Goal: Check status: Check status

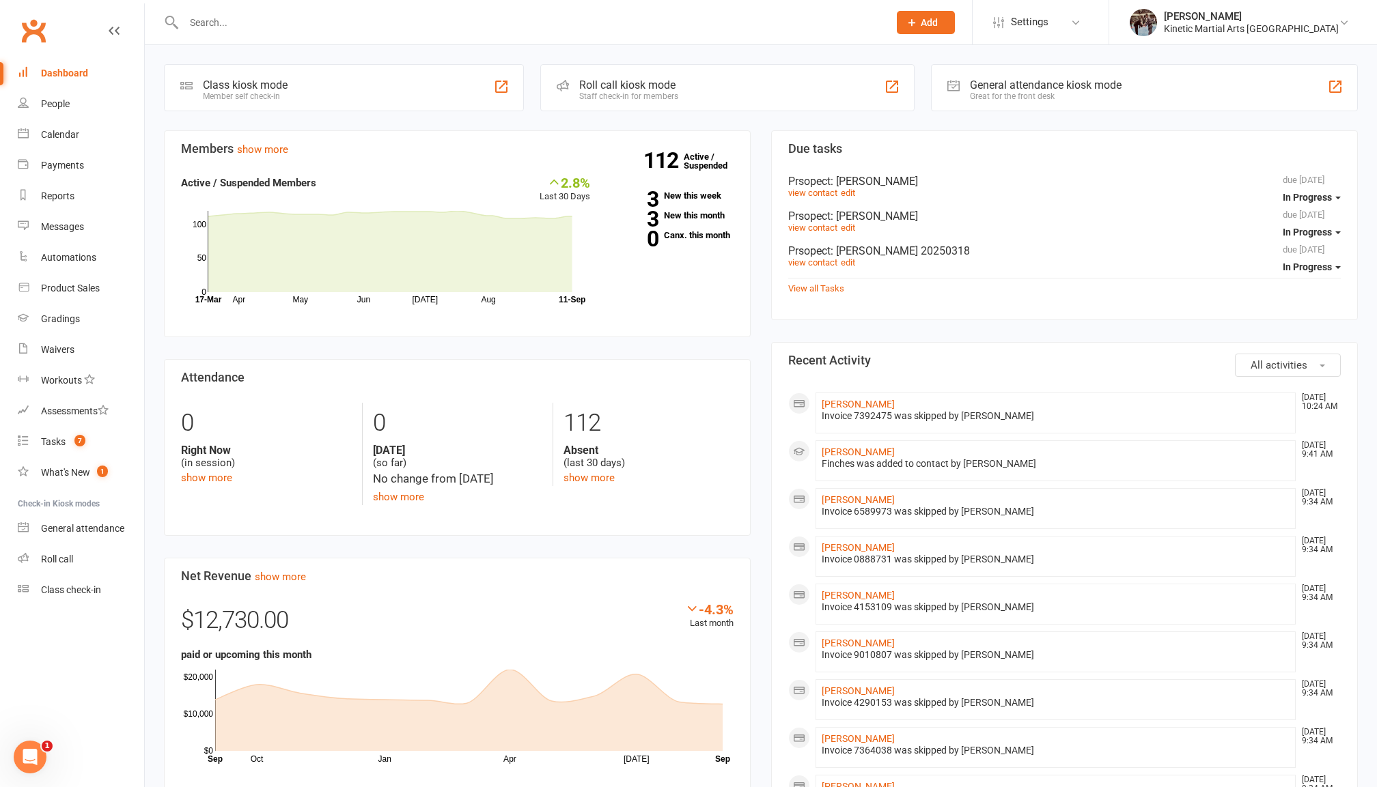
click at [227, 16] on input "text" at bounding box center [529, 22] width 699 height 19
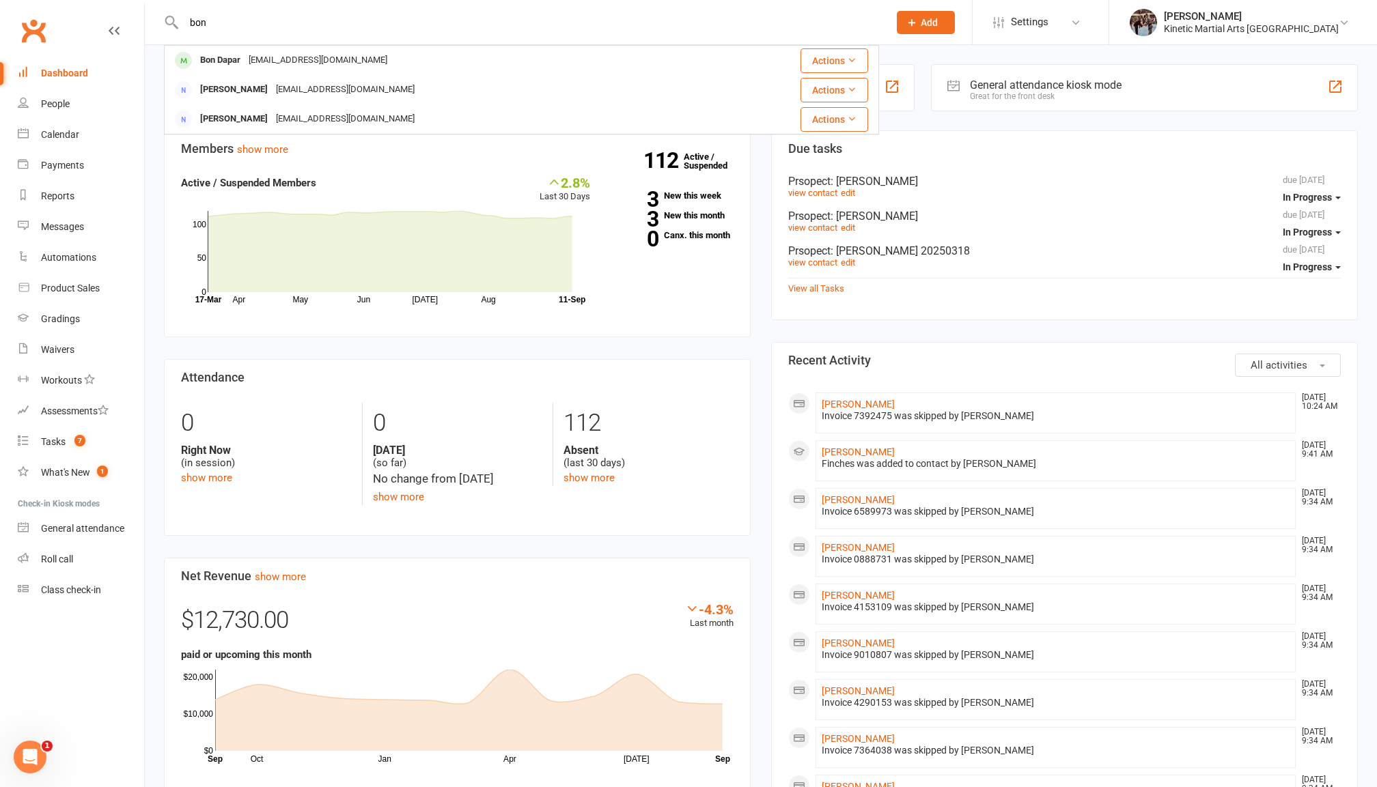
type input "bon"
click at [230, 58] on div "Bon Dapar" at bounding box center [220, 61] width 48 height 20
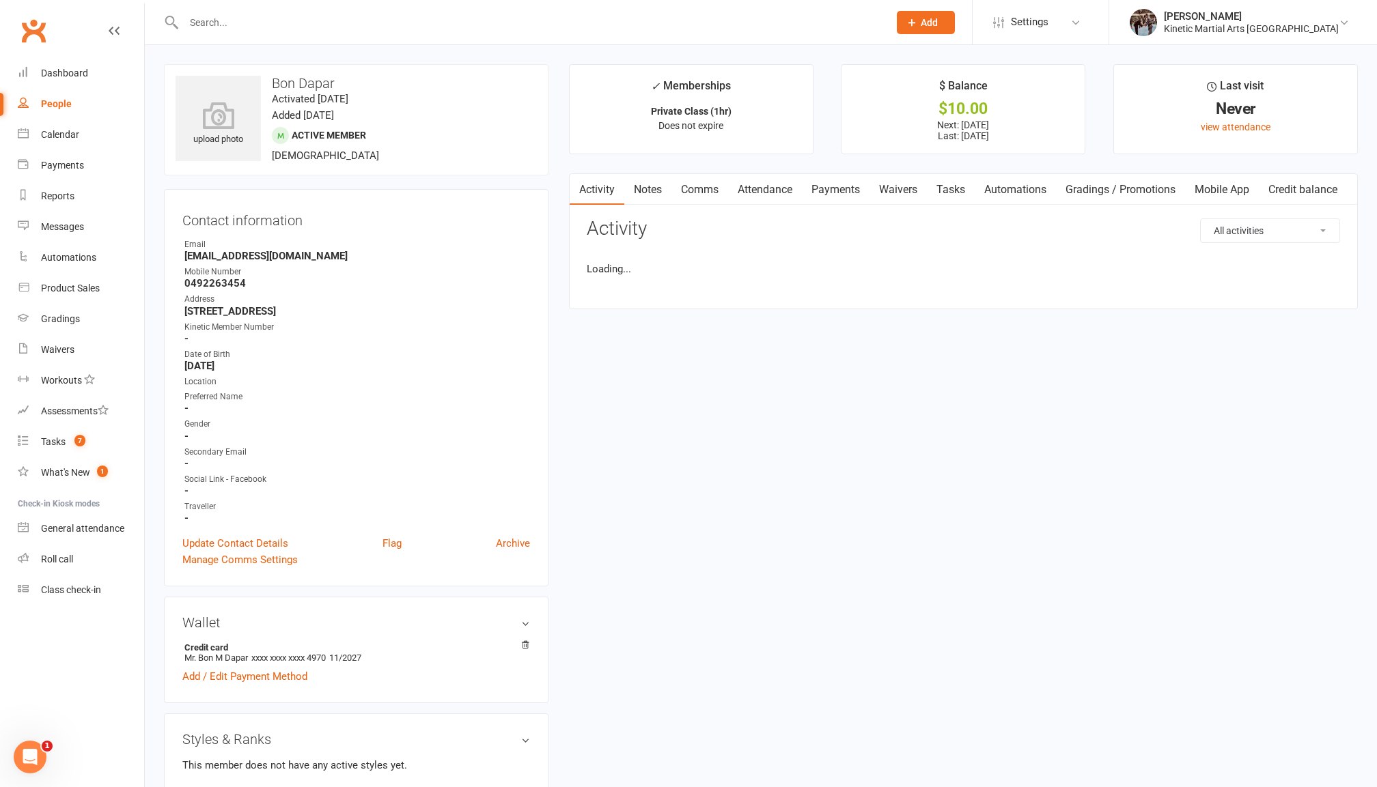
click at [817, 184] on link "Payments" at bounding box center [836, 189] width 68 height 31
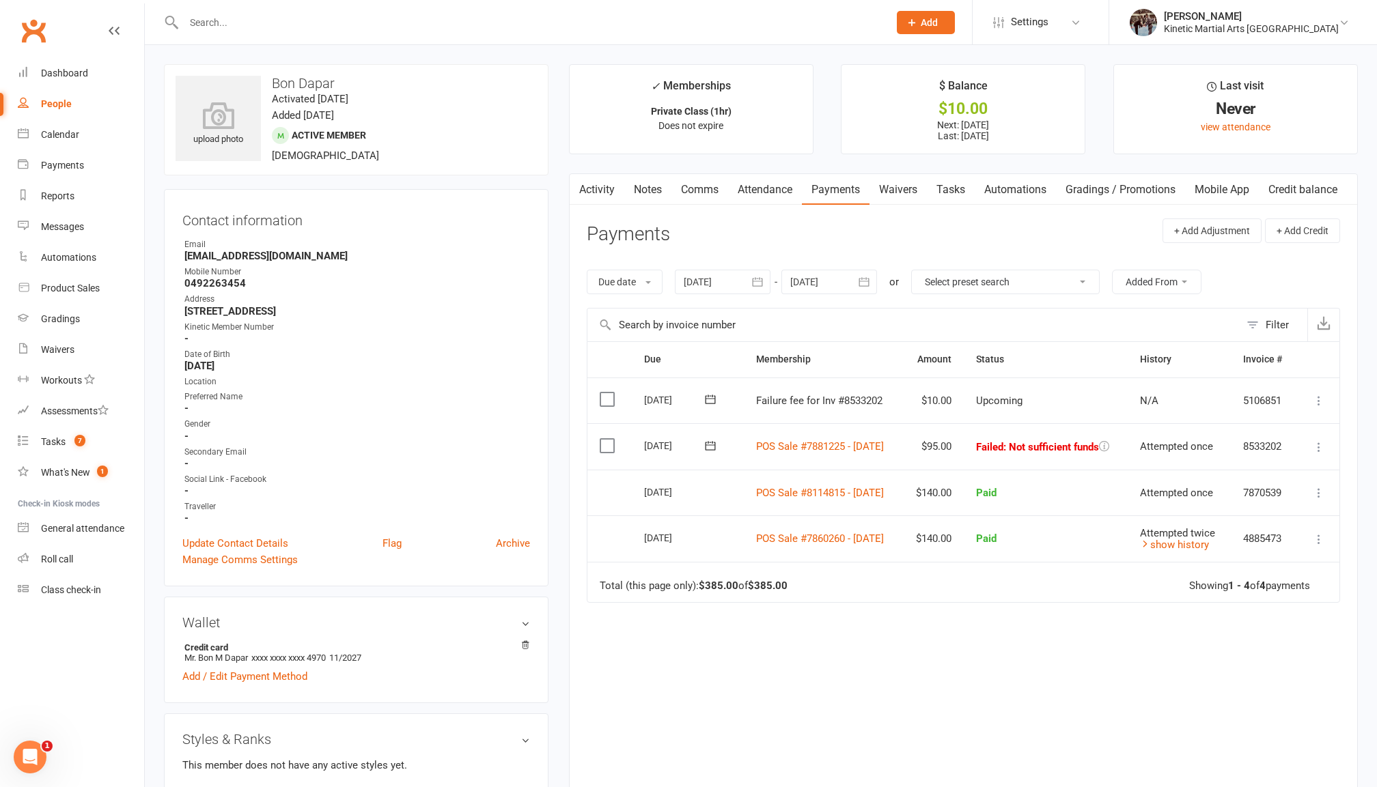
click at [705, 445] on icon at bounding box center [710, 445] width 10 height 9
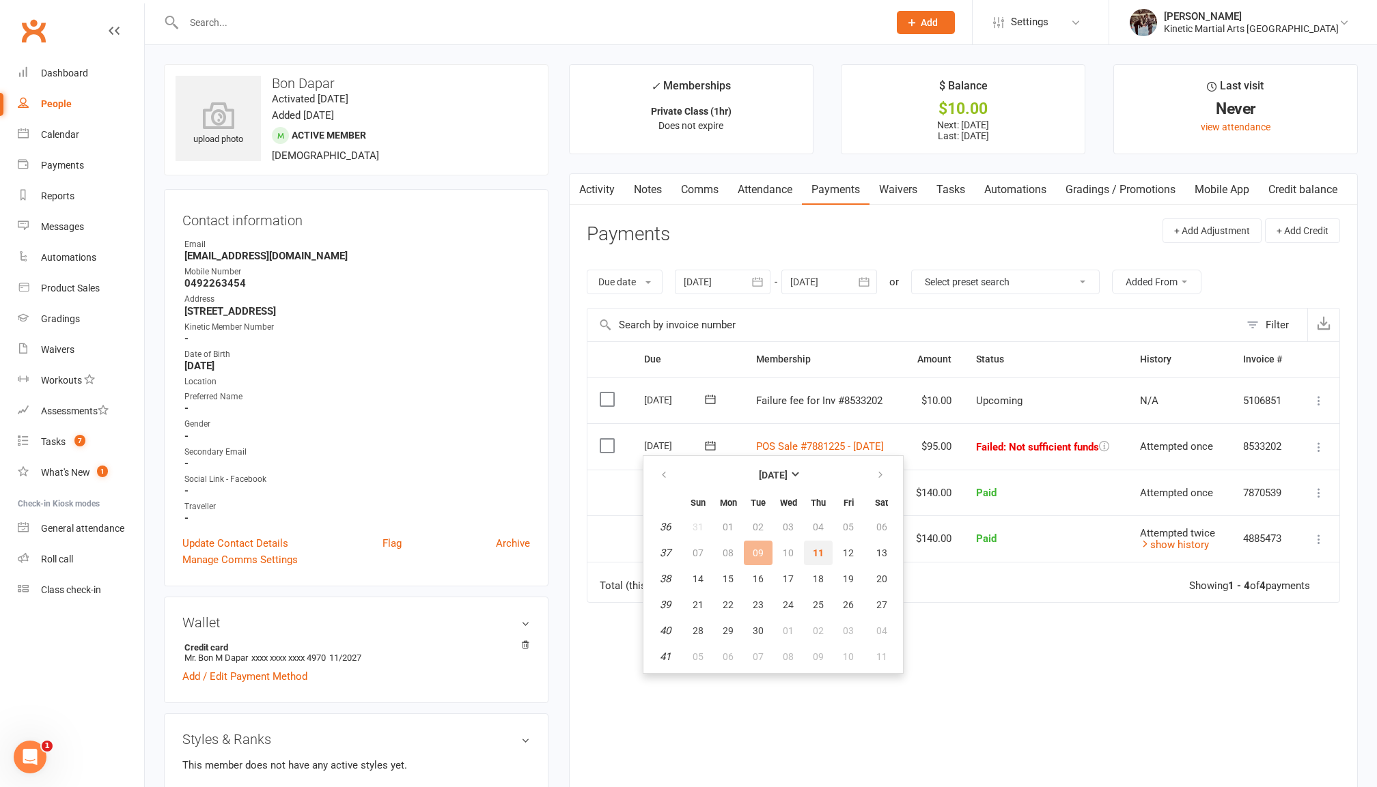
click at [817, 556] on span "11" at bounding box center [818, 553] width 11 height 11
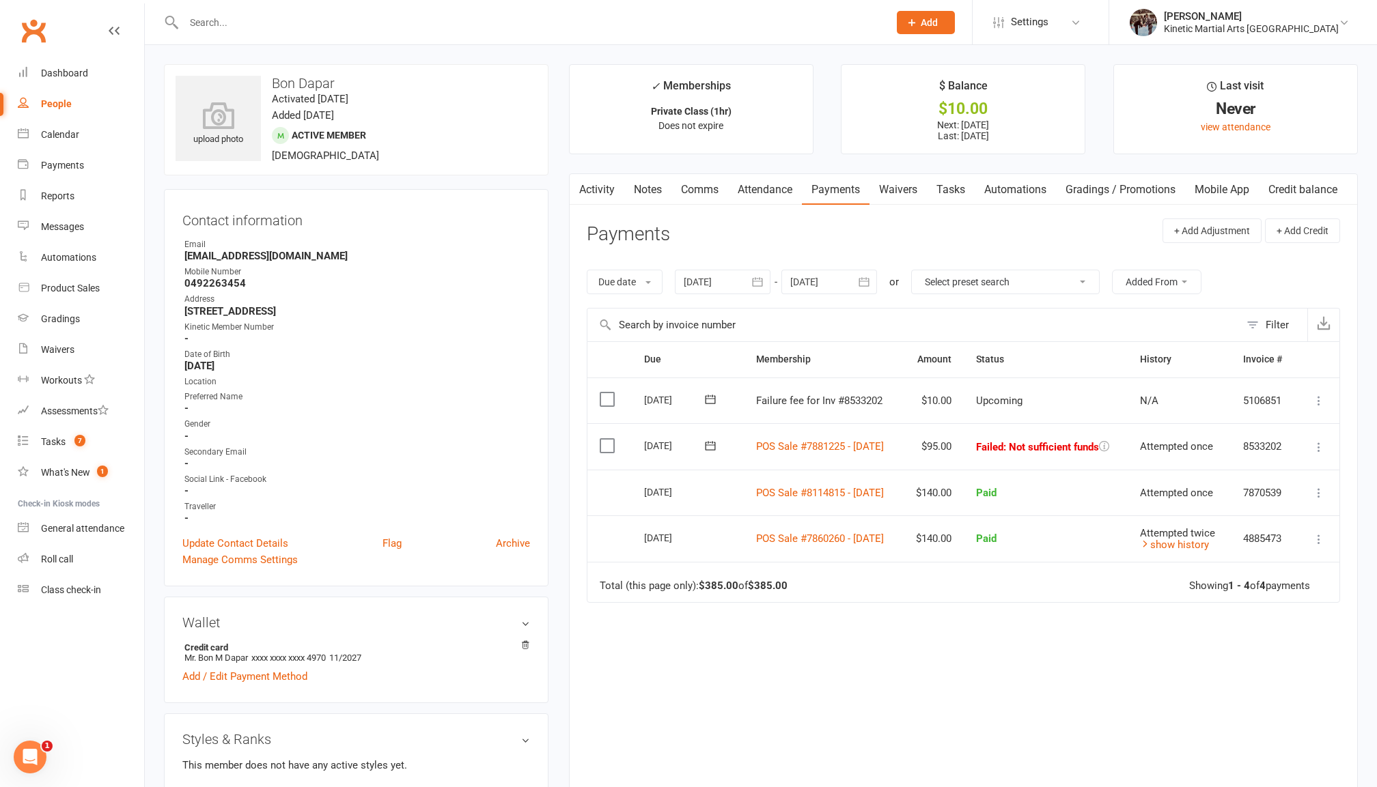
click at [714, 442] on icon at bounding box center [710, 446] width 14 height 14
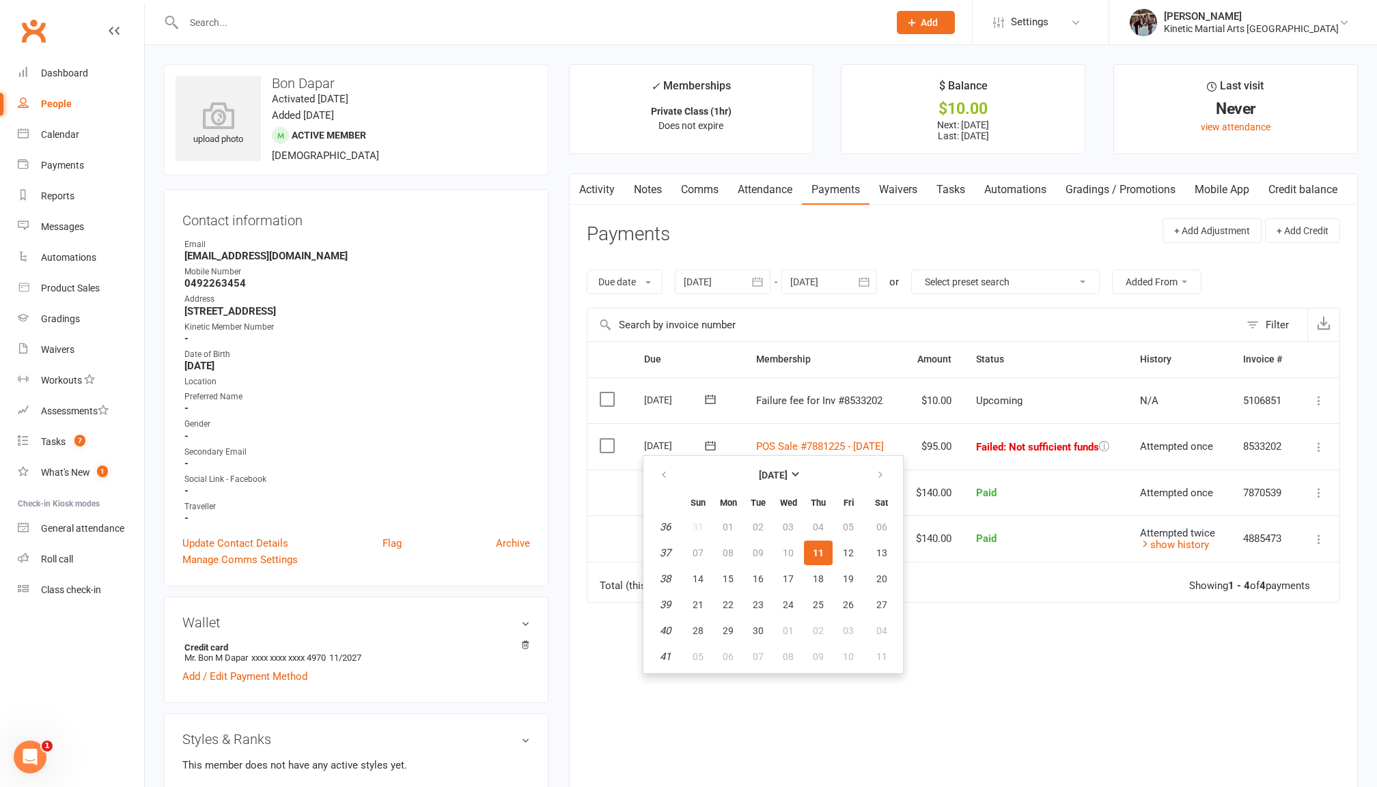
click at [821, 548] on span "11" at bounding box center [818, 553] width 11 height 11
